Goal: Task Accomplishment & Management: Use online tool/utility

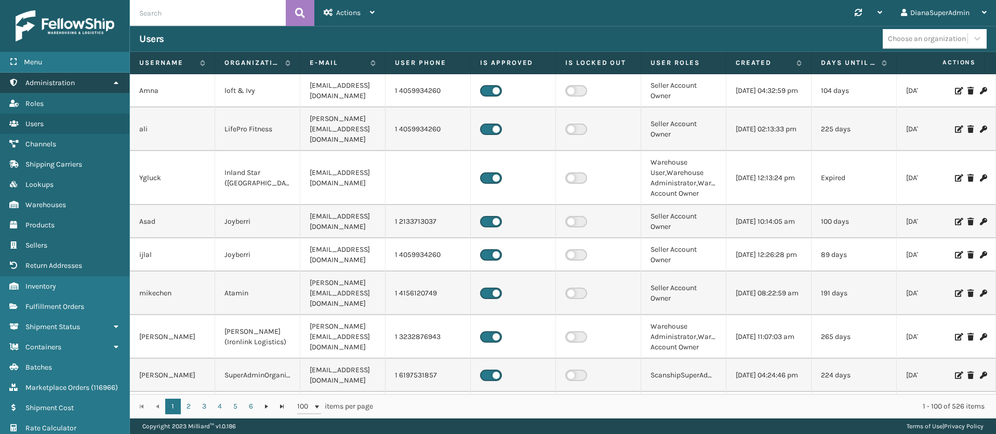
click at [114, 82] on icon at bounding box center [116, 82] width 8 height 7
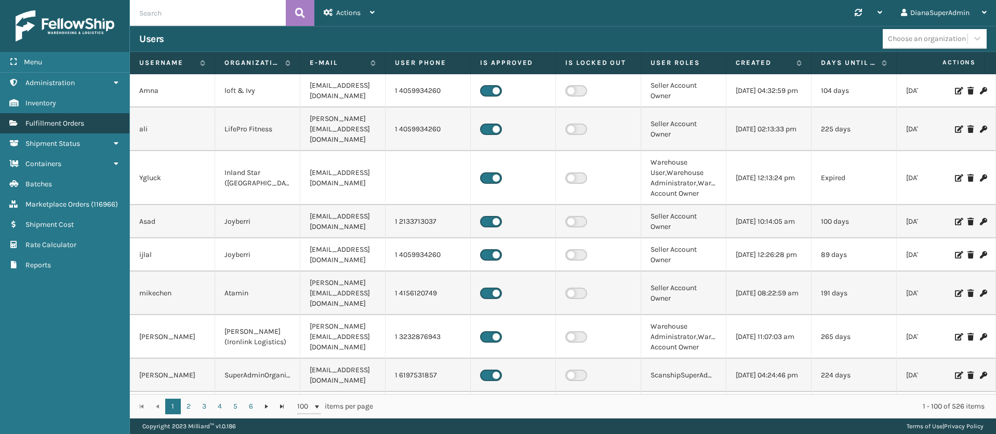
click at [78, 119] on span "Fulfillment Orders" at bounding box center [54, 123] width 59 height 9
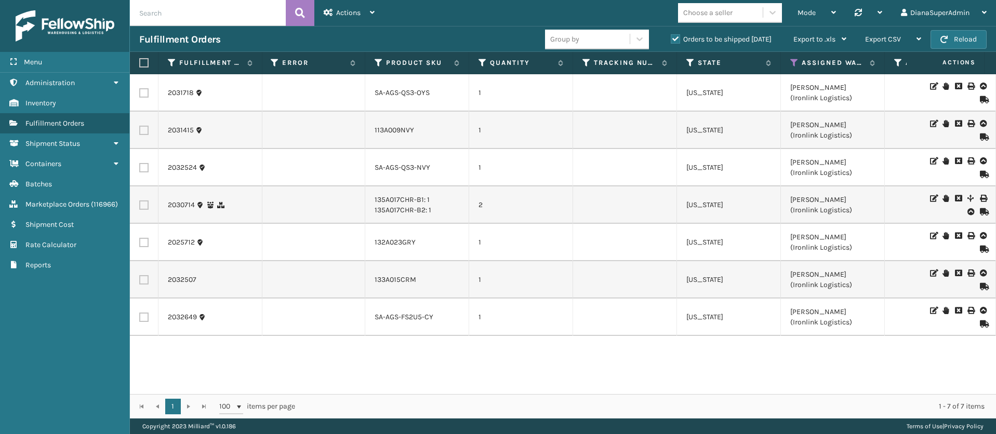
scroll to position [0, 515]
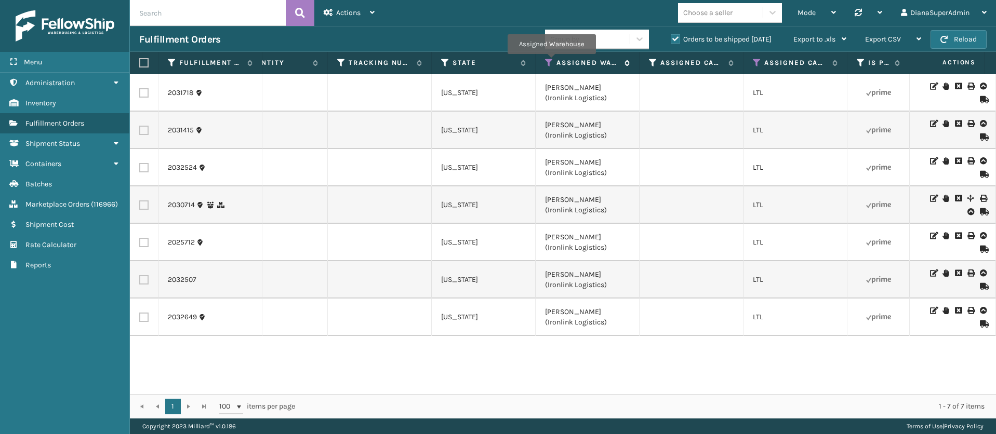
click at [551, 61] on icon at bounding box center [549, 62] width 8 height 9
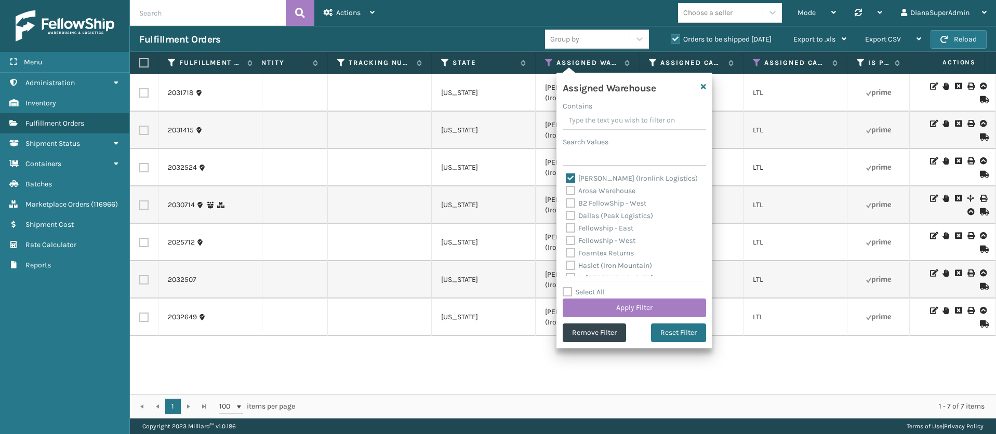
click at [573, 176] on label "[PERSON_NAME] (Ironlink Logistics)" at bounding box center [632, 178] width 132 height 9
click at [566, 176] on input "[PERSON_NAME] (Ironlink Logistics)" at bounding box center [566, 175] width 1 height 7
checkbox input "false"
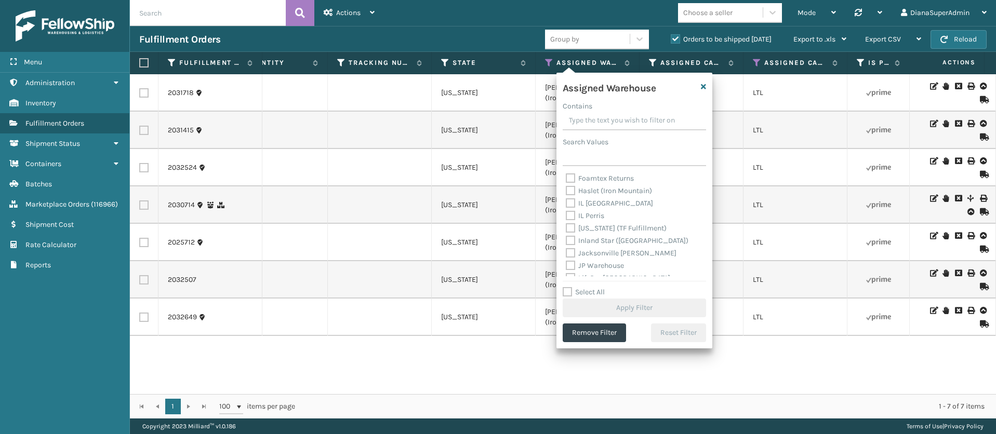
click at [571, 226] on label "[US_STATE] (TF Fulfillment)" at bounding box center [616, 228] width 101 height 9
click at [566, 226] on input "[US_STATE] (TF Fulfillment)" at bounding box center [566, 225] width 1 height 7
checkbox input "true"
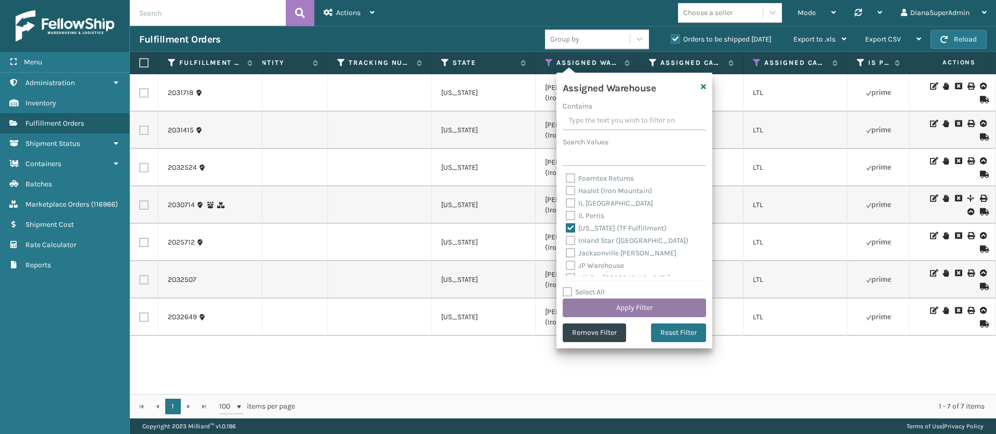
click at [635, 306] on button "Apply Filter" at bounding box center [633, 308] width 143 height 19
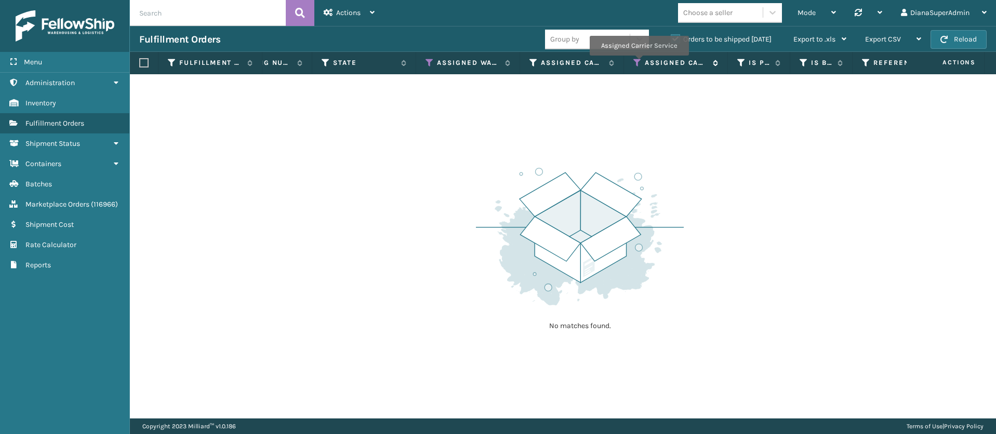
click at [638, 63] on icon at bounding box center [637, 62] width 8 height 9
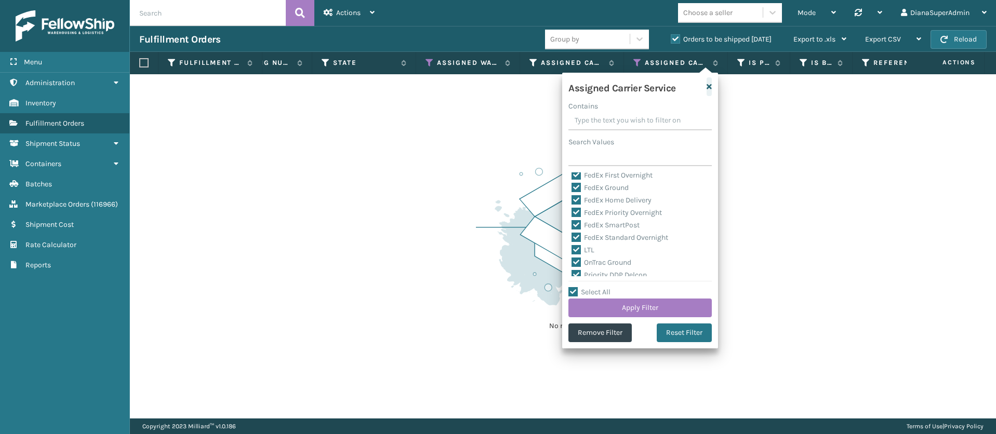
click at [709, 86] on icon "button" at bounding box center [708, 86] width 5 height 7
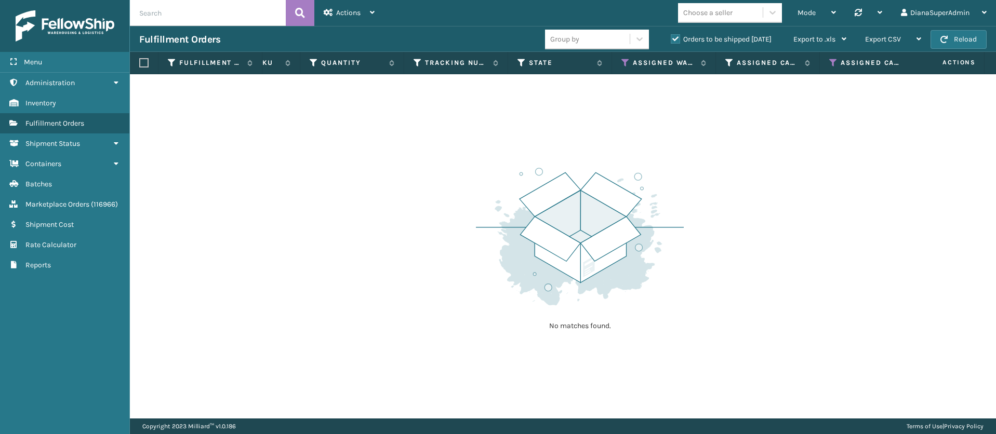
scroll to position [0, 731]
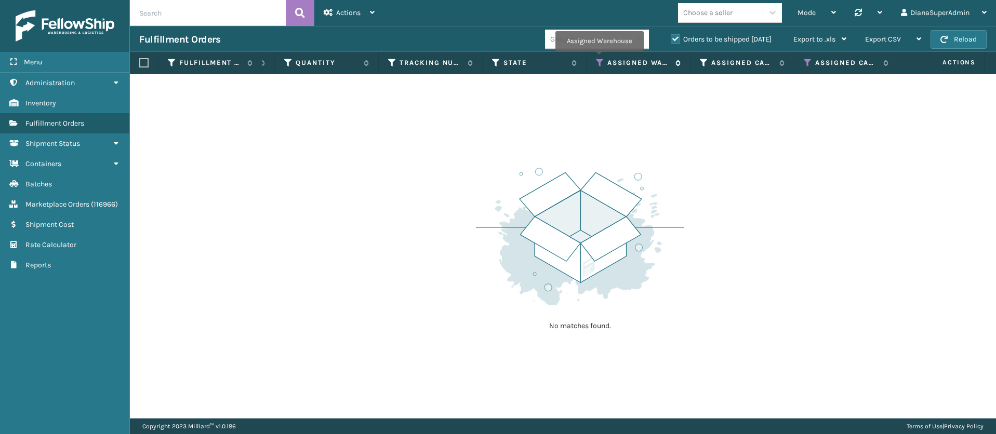
click at [598, 58] on icon at bounding box center [600, 62] width 8 height 9
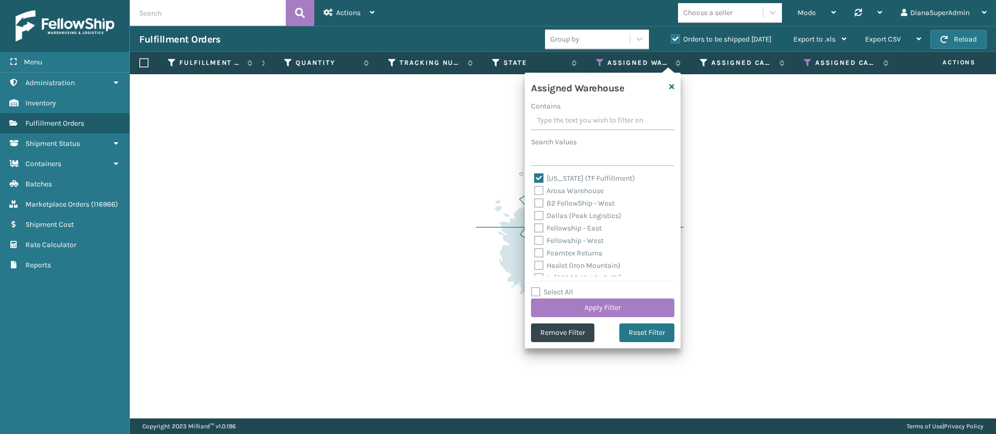
click at [542, 177] on label "[US_STATE] (TF Fulfillment)" at bounding box center [584, 178] width 101 height 9
click at [534, 177] on input "[US_STATE] (TF Fulfillment)" at bounding box center [534, 175] width 1 height 7
checkbox input "false"
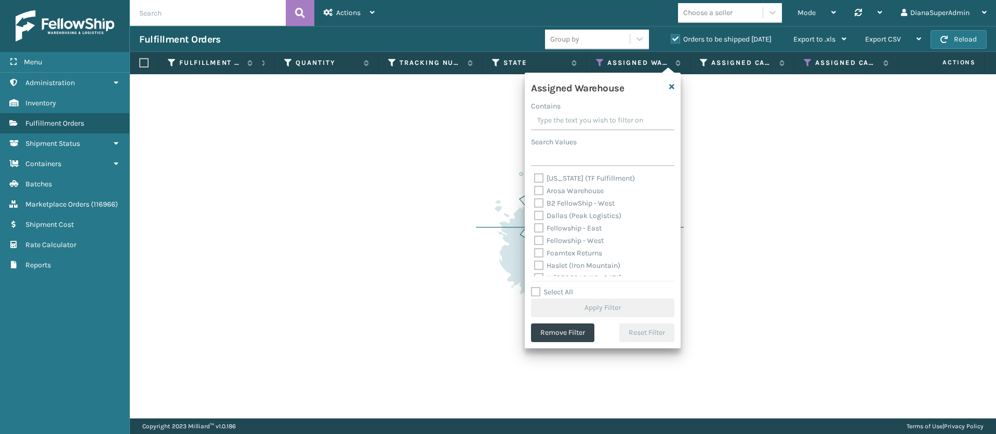
click at [539, 213] on label "Dallas (Peak Logistics)" at bounding box center [577, 215] width 87 height 9
click at [534, 213] on input "Dallas (Peak Logistics)" at bounding box center [534, 213] width 1 height 7
checkbox input "true"
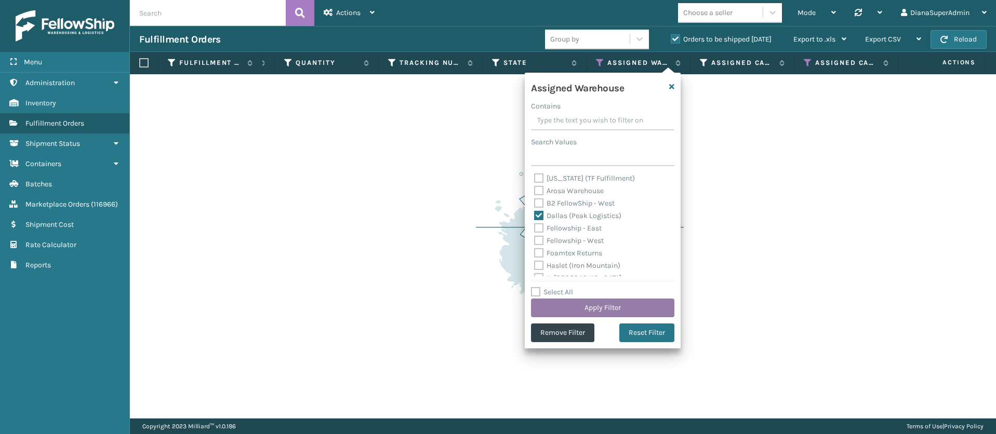
click at [606, 305] on button "Apply Filter" at bounding box center [602, 308] width 143 height 19
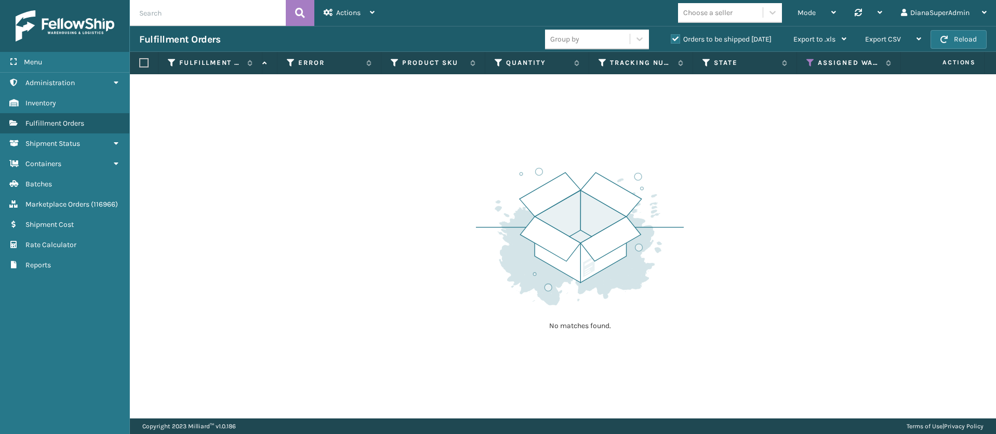
scroll to position [0, 588]
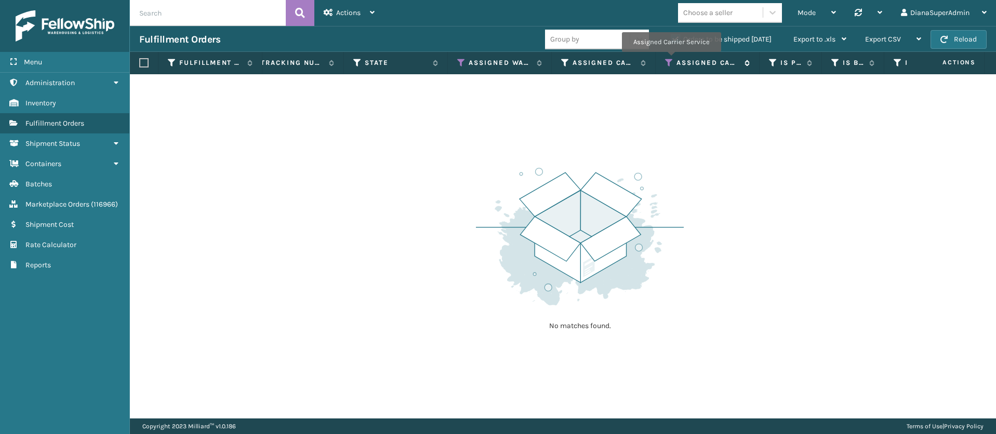
click at [670, 59] on icon at bounding box center [669, 62] width 8 height 9
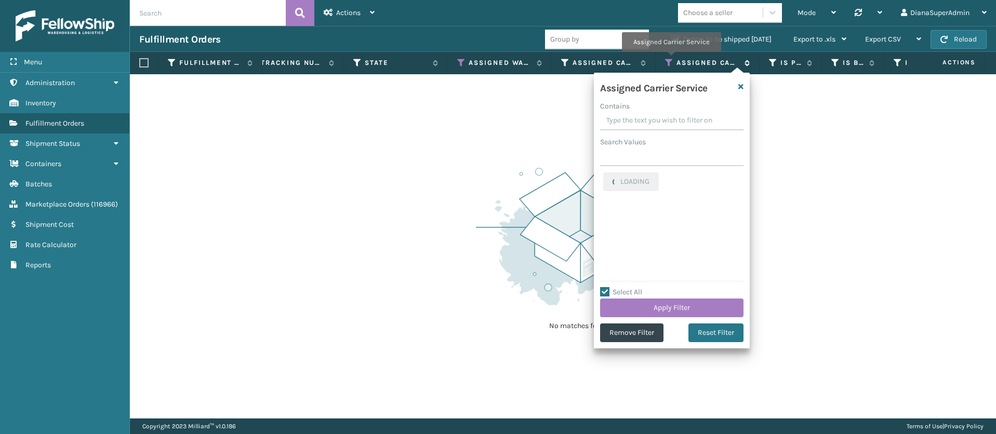
checkbox input "true"
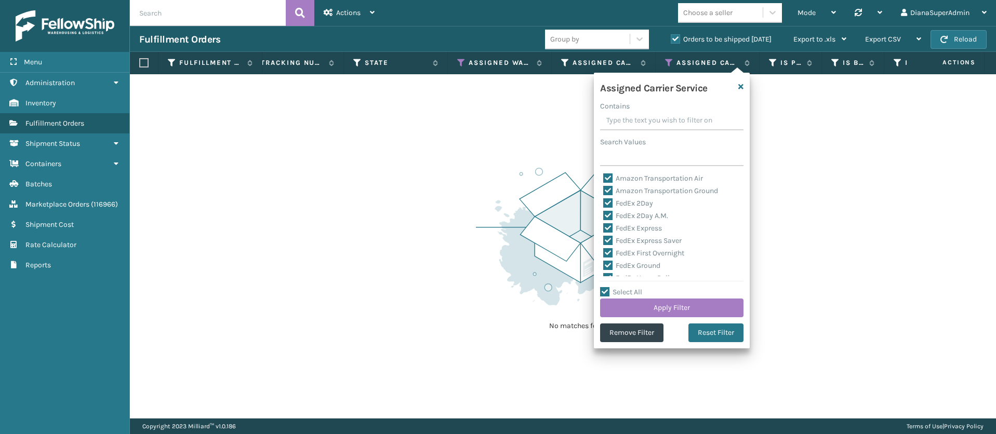
scroll to position [332, 0]
click at [877, 183] on div "No matches found." at bounding box center [563, 246] width 866 height 344
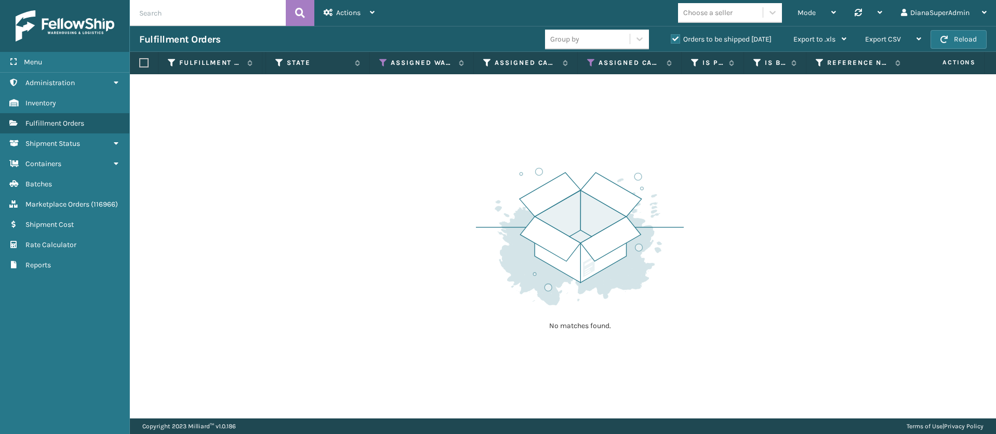
scroll to position [0, 942]
click at [389, 65] on icon at bounding box center [389, 62] width 8 height 9
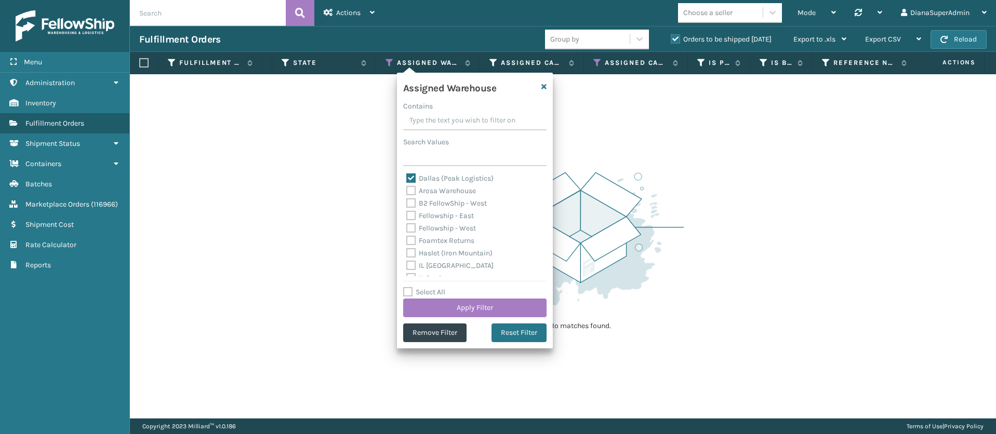
click at [411, 176] on label "Dallas (Peak Logistics)" at bounding box center [449, 178] width 87 height 9
click at [407, 176] on input "Dallas (Peak Logistics)" at bounding box center [406, 175] width 1 height 7
checkbox input "false"
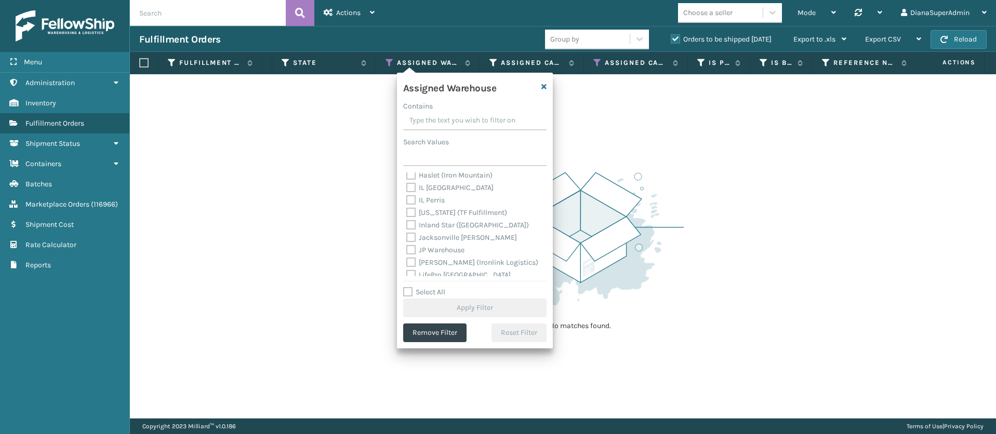
scroll to position [156, 0]
click at [412, 220] on label "[PERSON_NAME]" at bounding box center [440, 222] width 69 height 9
click at [407, 220] on input "[PERSON_NAME]" at bounding box center [406, 219] width 1 height 7
checkbox input "true"
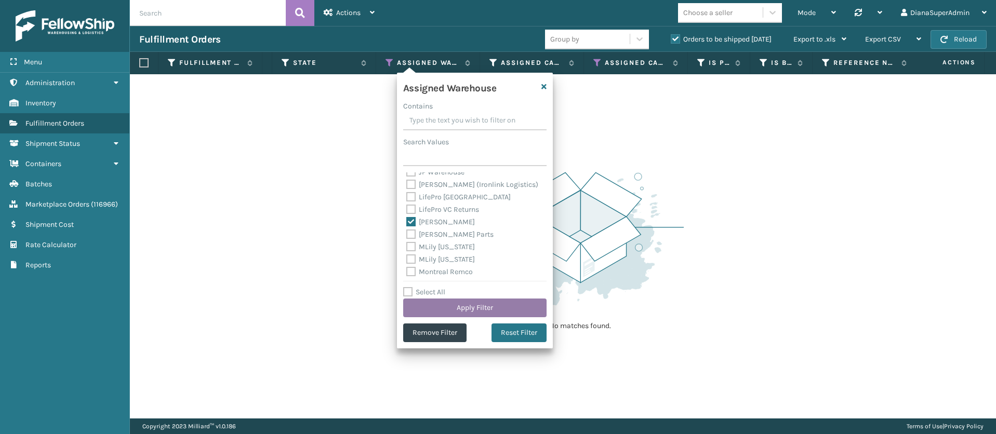
click at [481, 308] on button "Apply Filter" at bounding box center [474, 308] width 143 height 19
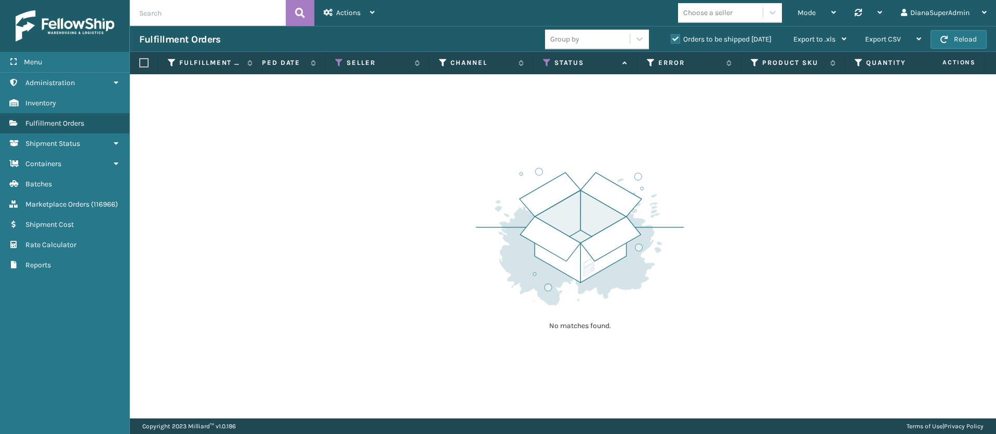
scroll to position [0, 206]
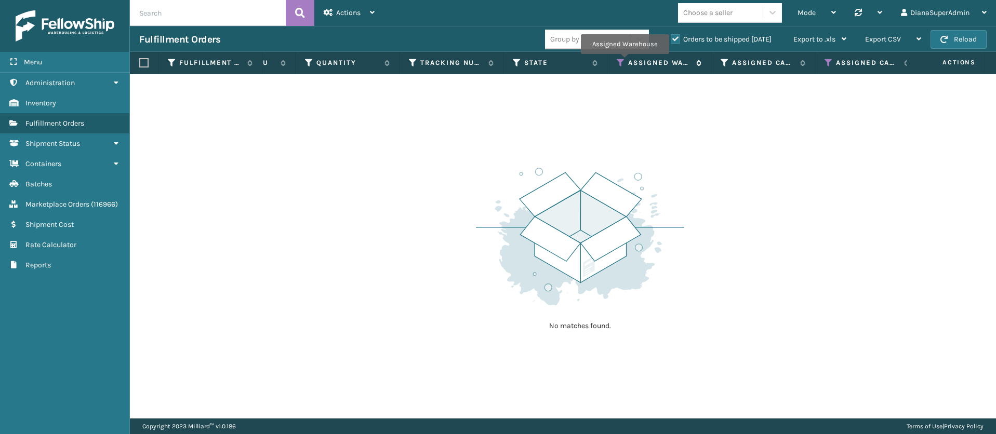
click at [624, 61] on icon at bounding box center [620, 62] width 8 height 9
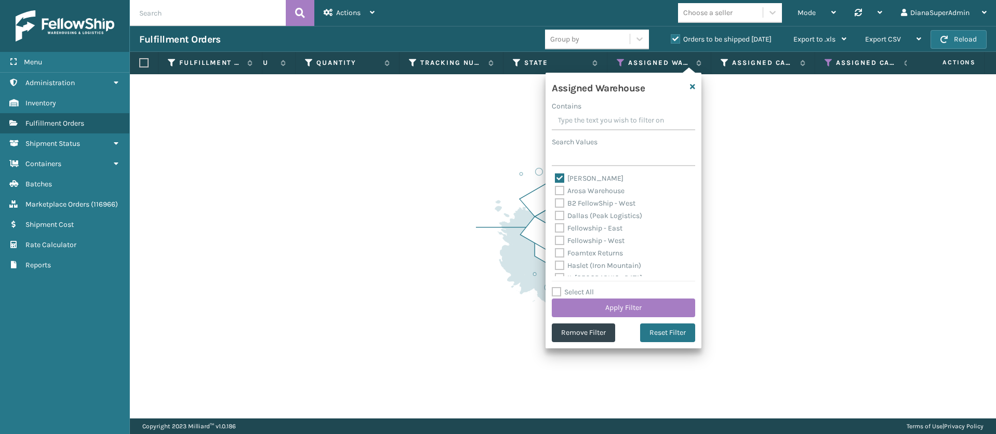
click at [560, 177] on label "[PERSON_NAME]" at bounding box center [589, 178] width 69 height 9
click at [555, 177] on input "[PERSON_NAME]" at bounding box center [555, 175] width 1 height 7
checkbox input "false"
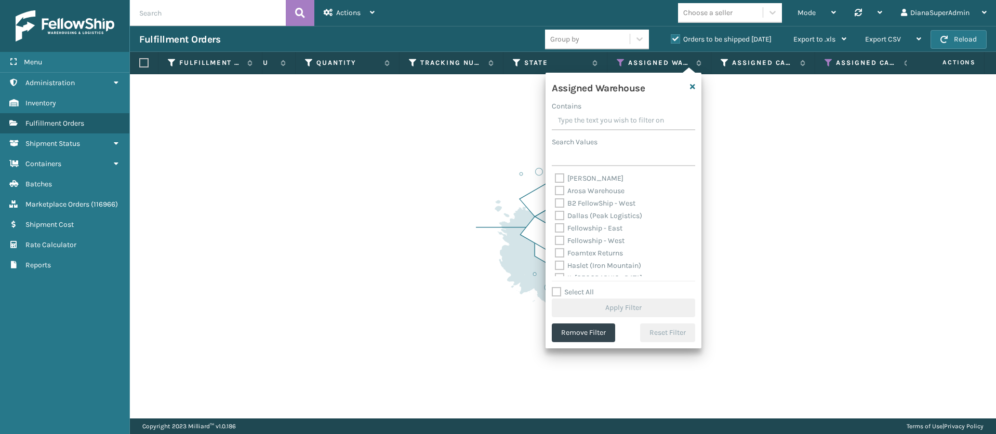
click at [558, 238] on label "Fellowship - West" at bounding box center [590, 240] width 70 height 9
click at [555, 238] on input "Fellowship - West" at bounding box center [555, 238] width 1 height 7
checkbox input "true"
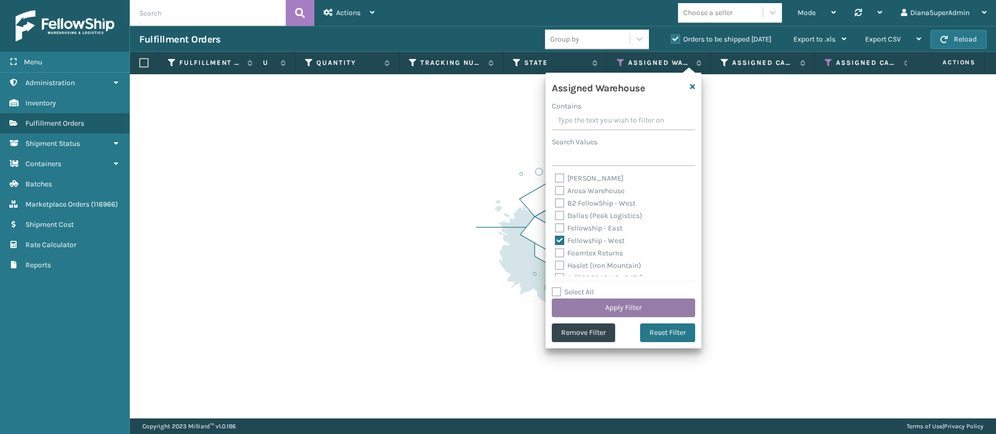
click at [608, 306] on button "Apply Filter" at bounding box center [623, 308] width 143 height 19
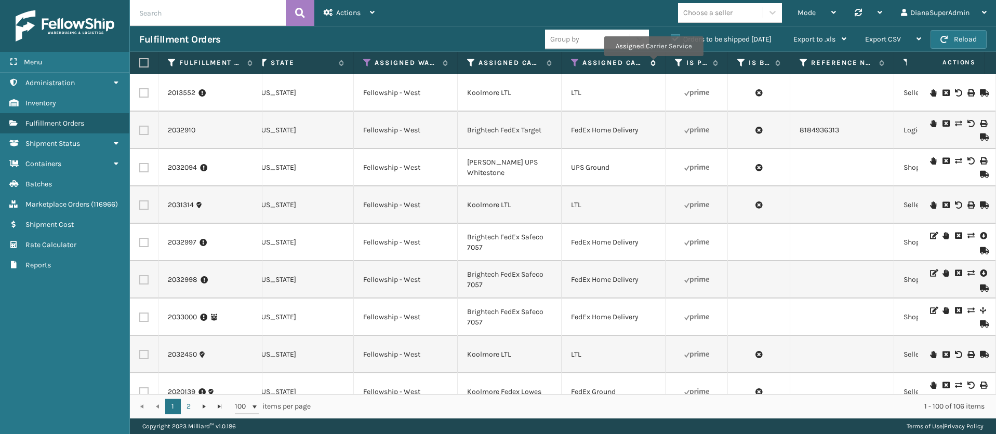
click at [653, 63] on icon at bounding box center [651, 63] width 8 height 6
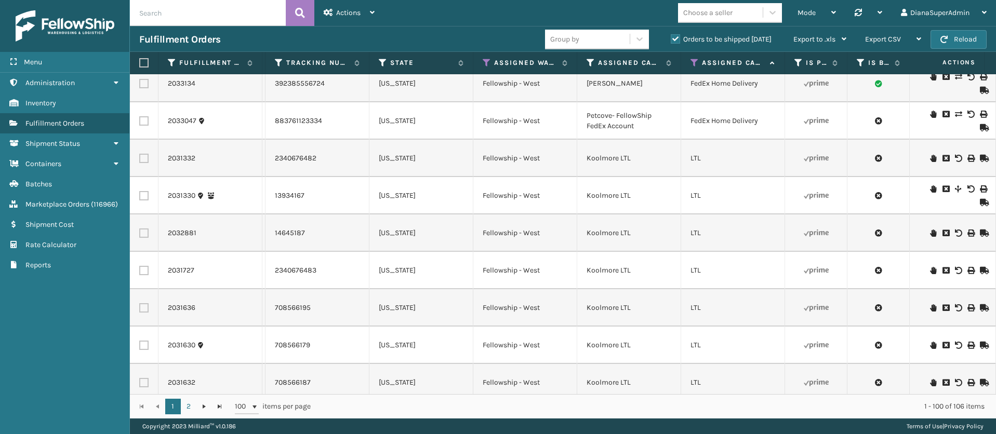
click at [720, 156] on td "LTL" at bounding box center [733, 158] width 104 height 37
